Goal: Task Accomplishment & Management: Use online tool/utility

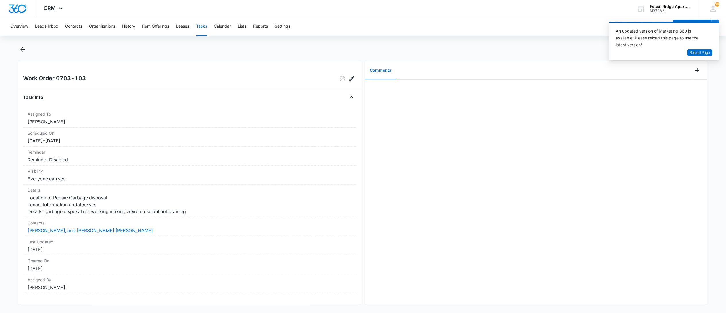
scroll to position [19, 0]
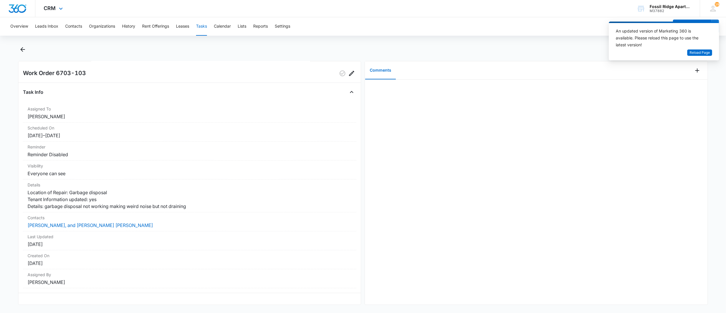
click at [14, 10] on img "Dashboard" at bounding box center [17, 8] width 18 height 9
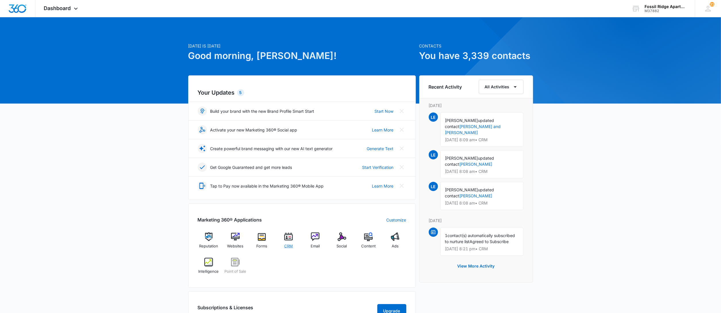
click at [290, 241] on img at bounding box center [288, 236] width 9 height 9
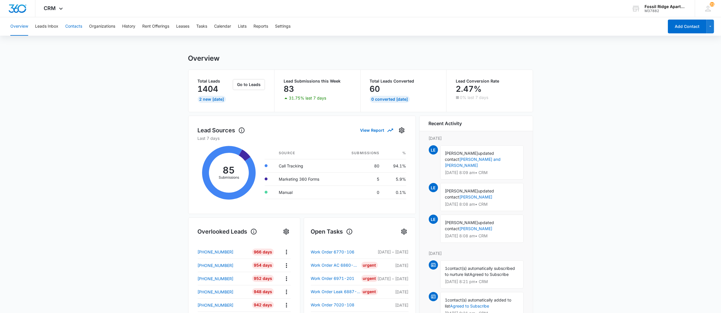
click at [76, 26] on button "Contacts" at bounding box center [73, 26] width 17 height 18
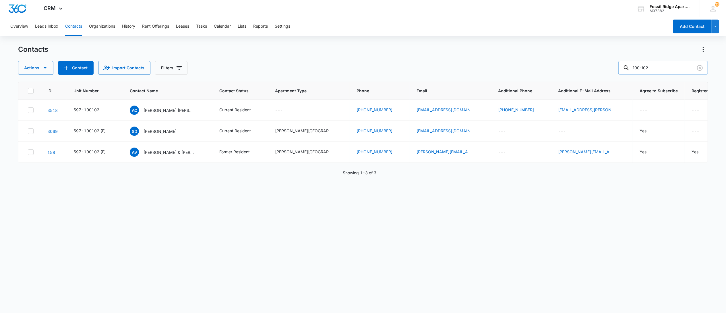
click at [658, 63] on input "100-102" at bounding box center [664, 68] width 90 height 14
drag, startPoint x: 658, startPoint y: 65, endPoint x: 544, endPoint y: 48, distance: 115.0
click at [545, 48] on div "Contacts Actions Contact Import Contacts Filters 100-102" at bounding box center [363, 60] width 690 height 30
type input "120201"
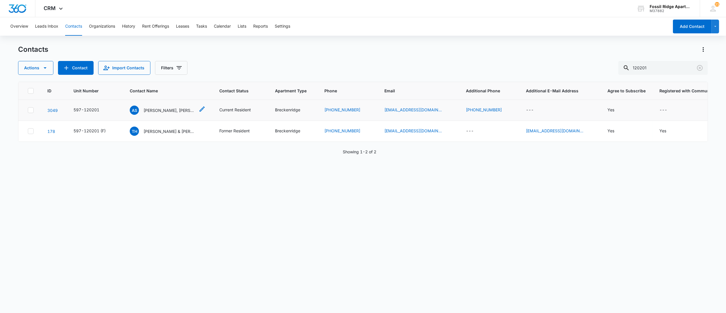
click at [165, 111] on p "Aimee Slusher, Aidan Slusher" at bounding box center [170, 110] width 52 height 6
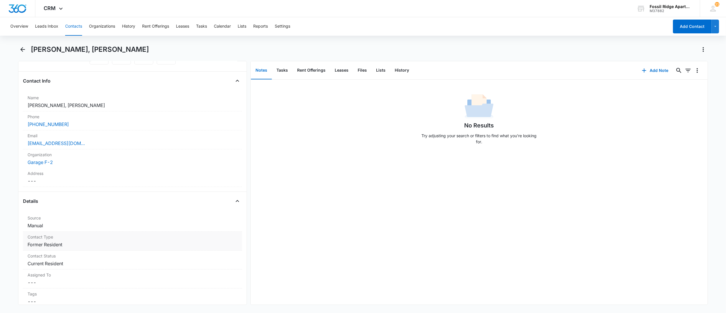
scroll to position [38, 0]
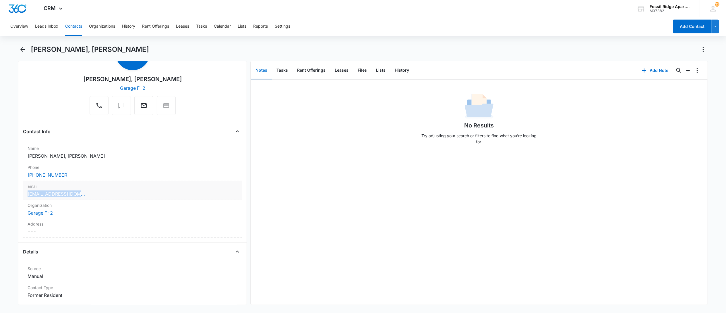
drag, startPoint x: 76, startPoint y: 194, endPoint x: 25, endPoint y: 195, distance: 51.7
click at [25, 195] on div "Email Cancel Save Changes a.overo304@gmail.com" at bounding box center [132, 190] width 219 height 19
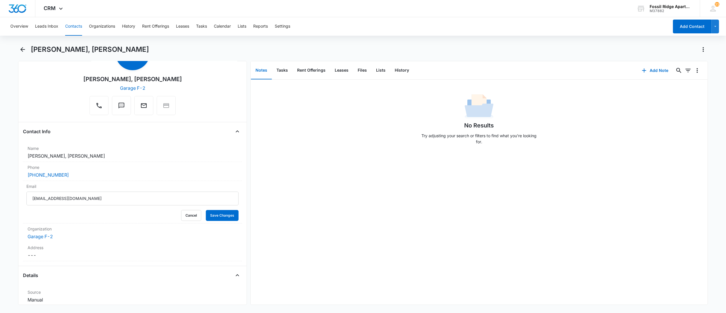
click at [260, 74] on button "Notes" at bounding box center [261, 70] width 21 height 18
click at [74, 26] on button "Contacts" at bounding box center [73, 26] width 17 height 18
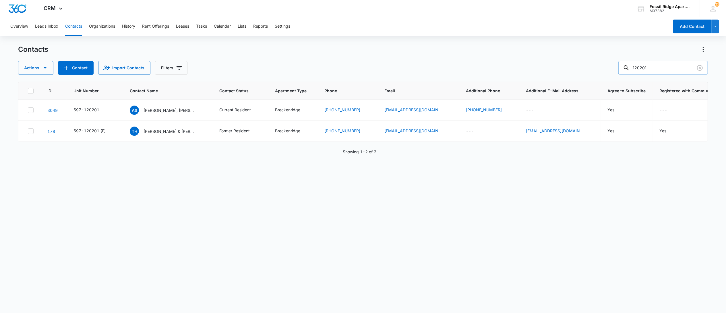
click at [666, 70] on input "120201" at bounding box center [664, 68] width 90 height 14
type input "1"
type input "730207"
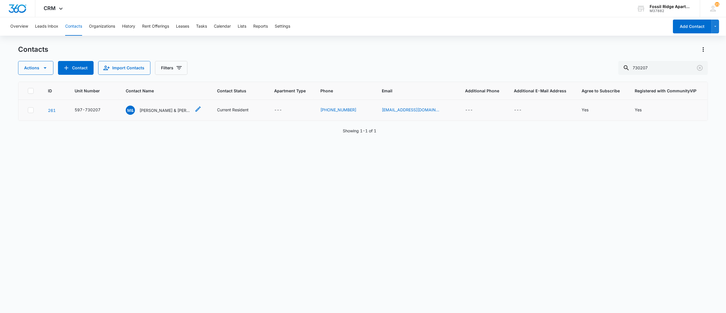
click at [165, 112] on p "Michael & Cassandra Kraft" at bounding box center [166, 110] width 52 height 6
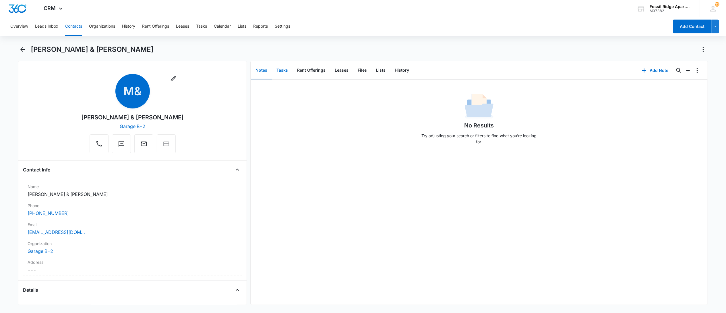
click at [281, 69] on button "Tasks" at bounding box center [282, 70] width 21 height 18
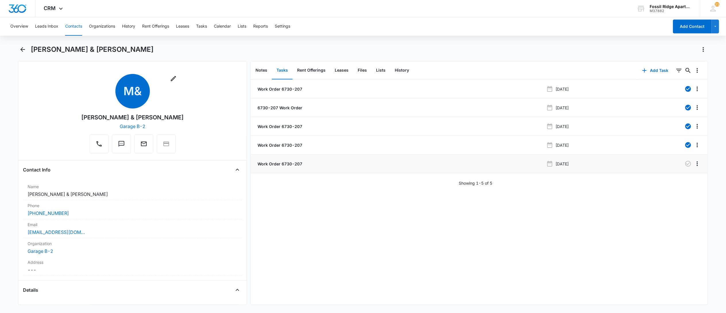
click at [286, 163] on p "Work Order 6730-207" at bounding box center [280, 164] width 46 height 6
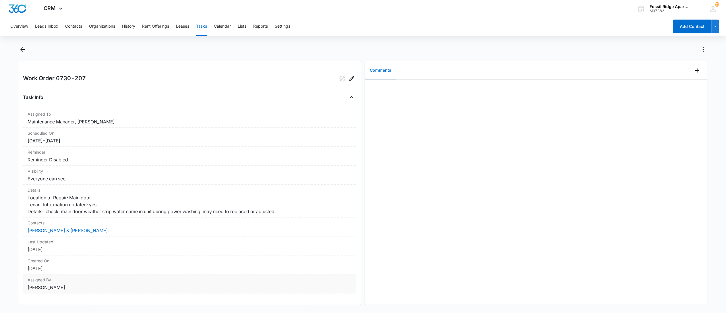
click at [323, 282] on dt "Assigned By" at bounding box center [190, 279] width 324 height 6
click at [452, 307] on div "Work Order 6730-207 Task Info Assigned To Maintenance Manager, David Garcia Sch…" at bounding box center [363, 178] width 690 height 267
